Goal: Transaction & Acquisition: Purchase product/service

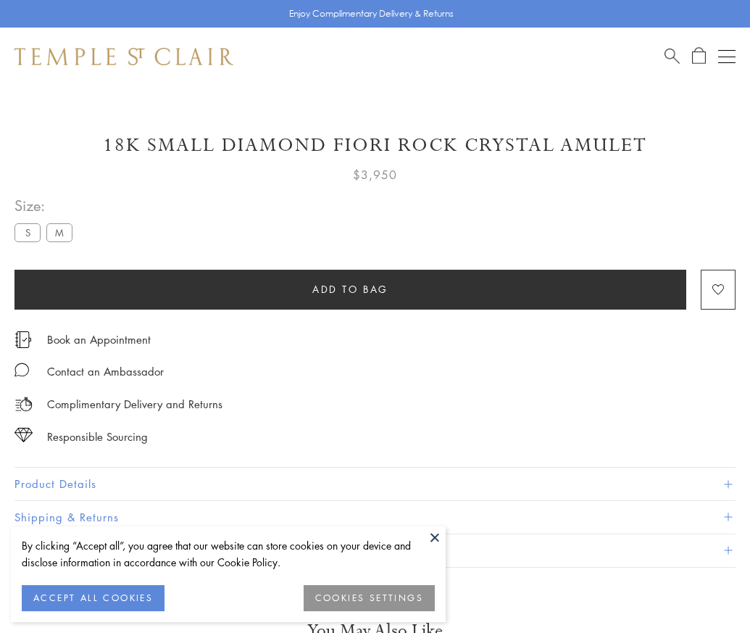
click at [350, 289] on span "Add to bag" at bounding box center [350, 289] width 76 height 16
